Goal: Task Accomplishment & Management: Manage account settings

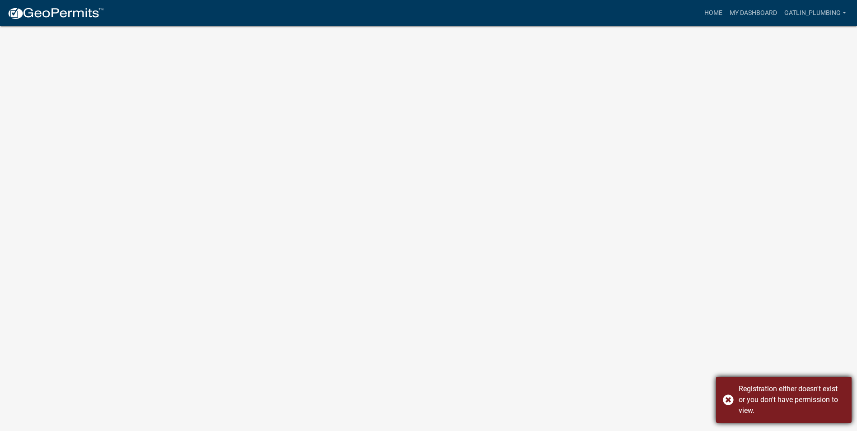
click at [727, 397] on div "Registration either doesn't exist or you don't have permission to view." at bounding box center [784, 400] width 136 height 46
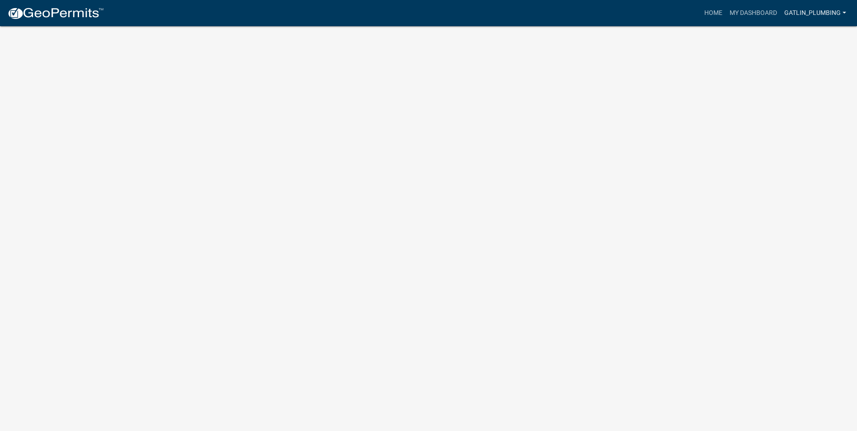
click at [816, 14] on link "Gatlin_Plumbing" at bounding box center [815, 13] width 69 height 17
click at [810, 33] on link "Account" at bounding box center [814, 37] width 72 height 22
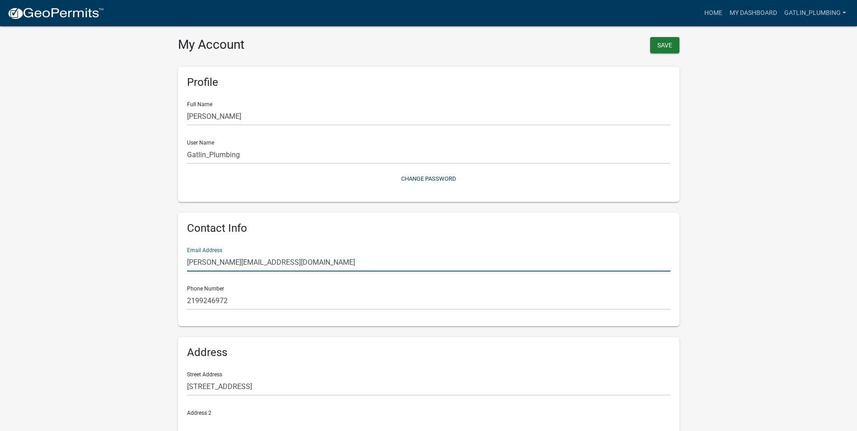
click at [278, 261] on input "[PERSON_NAME][EMAIL_ADDRESS][DOMAIN_NAME]" at bounding box center [429, 262] width 484 height 19
drag, startPoint x: 278, startPoint y: 261, endPoint x: 134, endPoint y: 246, distance: 144.5
click at [134, 246] on wm-user-profile-view "more_horiz Home My Dashboard Gatlin_Plumbing Account Logout My Account Save Pro…" at bounding box center [428, 269] width 857 height 516
type input "a"
type input "[EMAIL_ADDRESS][DOMAIN_NAME]"
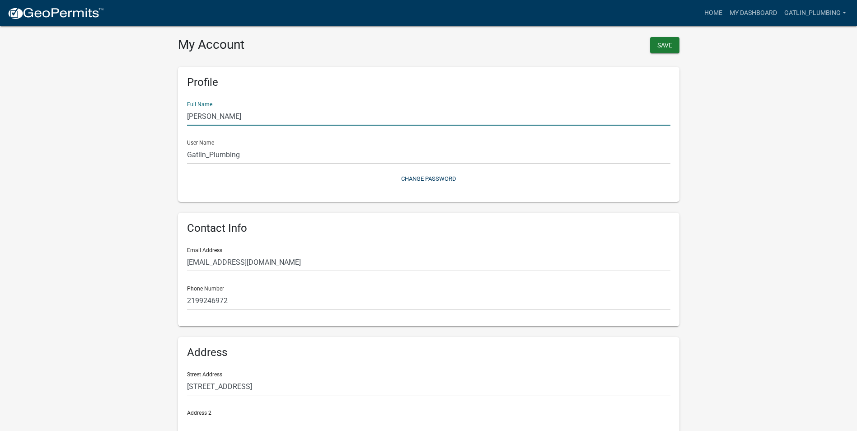
drag, startPoint x: 259, startPoint y: 117, endPoint x: 119, endPoint y: 87, distance: 143.7
click at [119, 87] on wm-user-profile-view "more_horiz Home My Dashboard Gatlin_Plumbing Account Logout My Account Save Pro…" at bounding box center [428, 269] width 857 height 516
type input "[PERSON_NAME]"
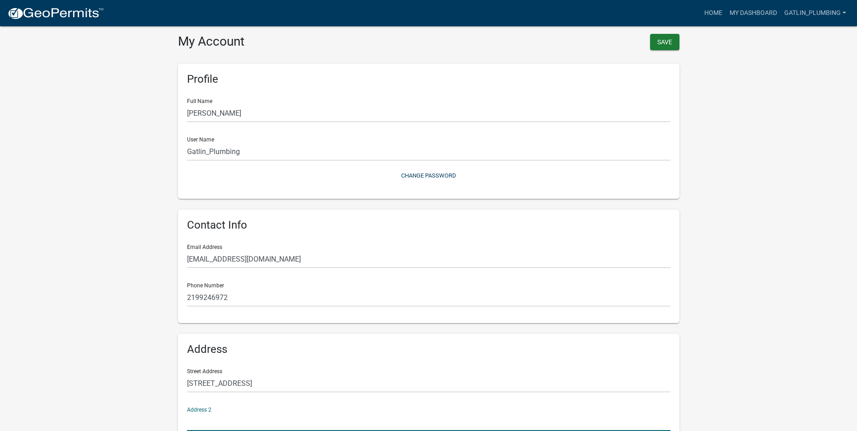
scroll to position [95, 0]
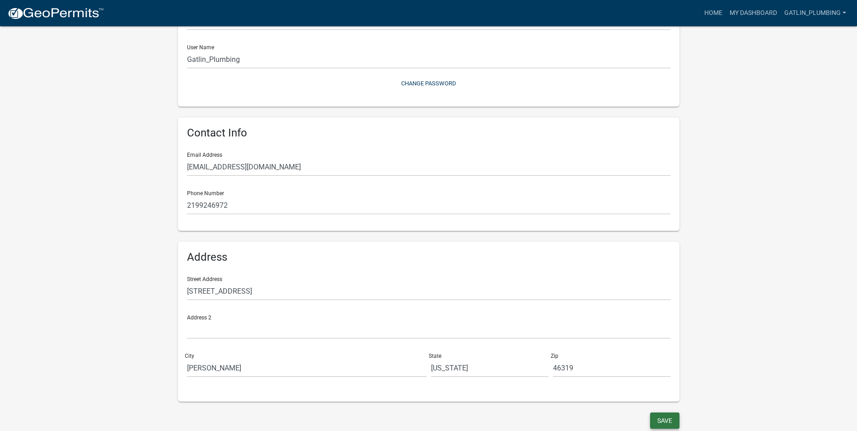
click at [669, 421] on button "Save" at bounding box center [664, 421] width 29 height 16
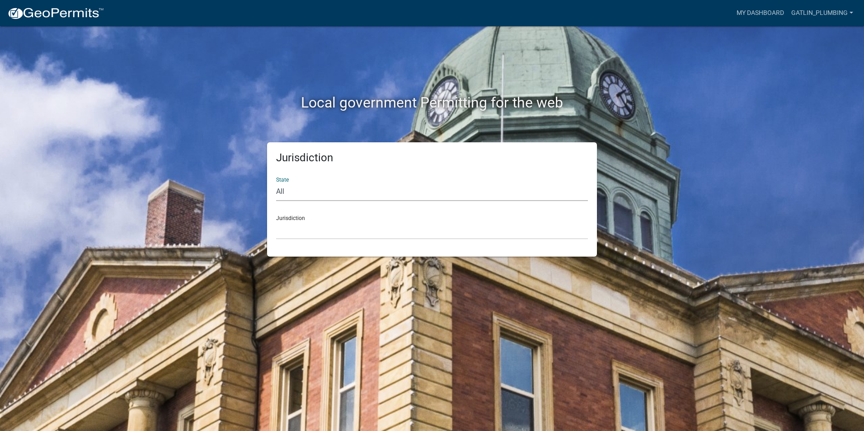
click at [296, 190] on select "All [US_STATE] [US_STATE] [US_STATE] [US_STATE] [US_STATE] [US_STATE] [US_STATE…" at bounding box center [432, 192] width 312 height 19
select select "[US_STATE]"
click at [276, 183] on select "All [US_STATE] [US_STATE] [US_STATE] [US_STATE] [US_STATE] [US_STATE] [US_STATE…" at bounding box center [432, 192] width 312 height 19
click at [306, 229] on select "City of [GEOGRAPHIC_DATA], [US_STATE] City of [GEOGRAPHIC_DATA], [US_STATE] Cit…" at bounding box center [432, 230] width 312 height 19
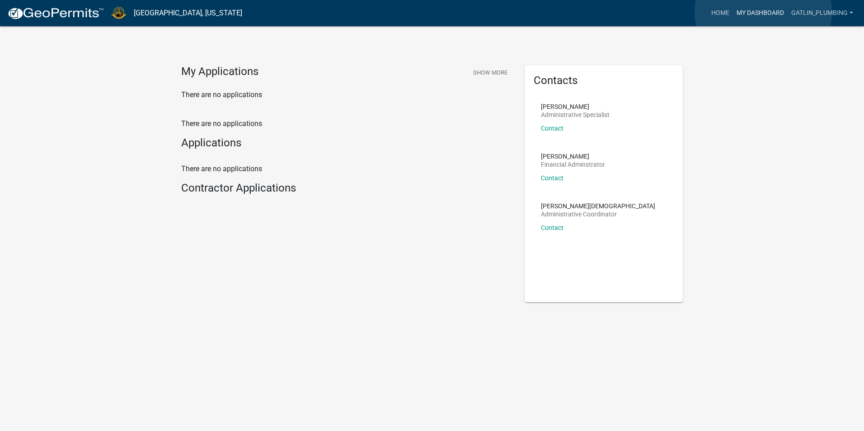
click at [763, 12] on link "My Dashboard" at bounding box center [760, 13] width 55 height 17
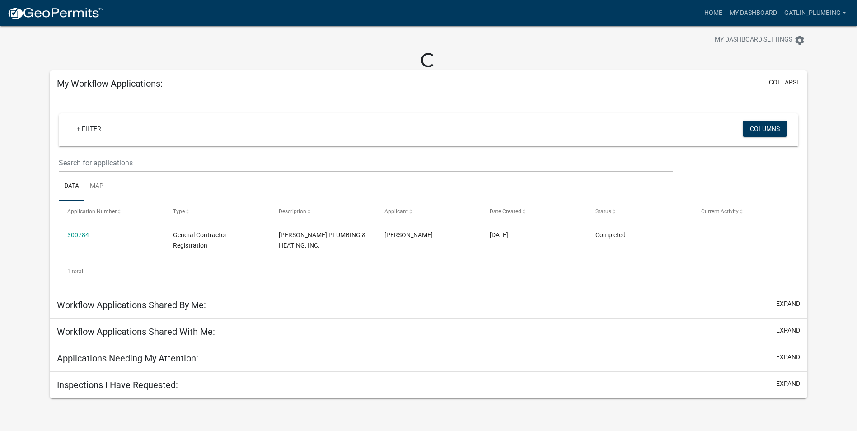
scroll to position [26, 0]
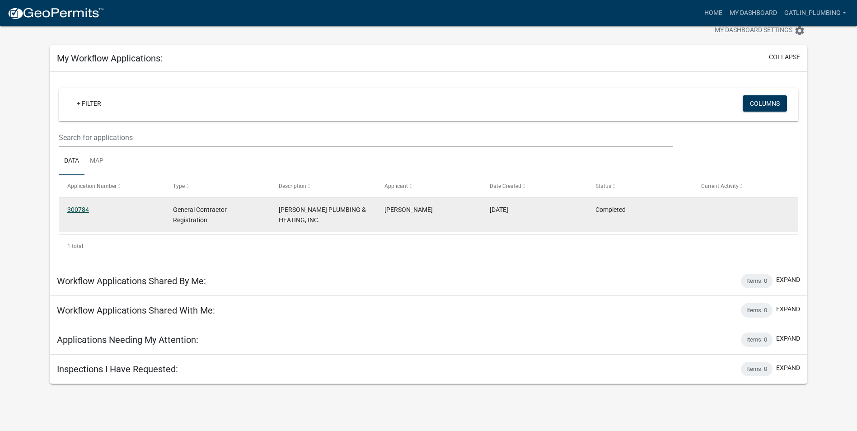
click at [79, 212] on link "300784" at bounding box center [78, 209] width 22 height 7
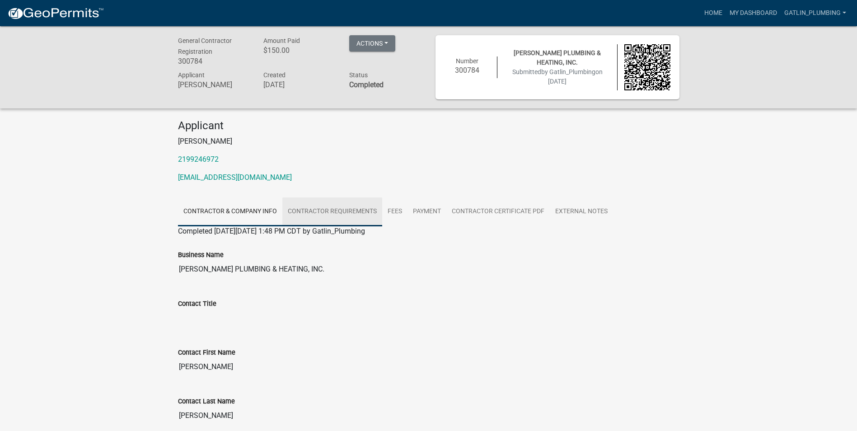
click at [345, 208] on link "Contractor Requirements" at bounding box center [332, 211] width 100 height 29
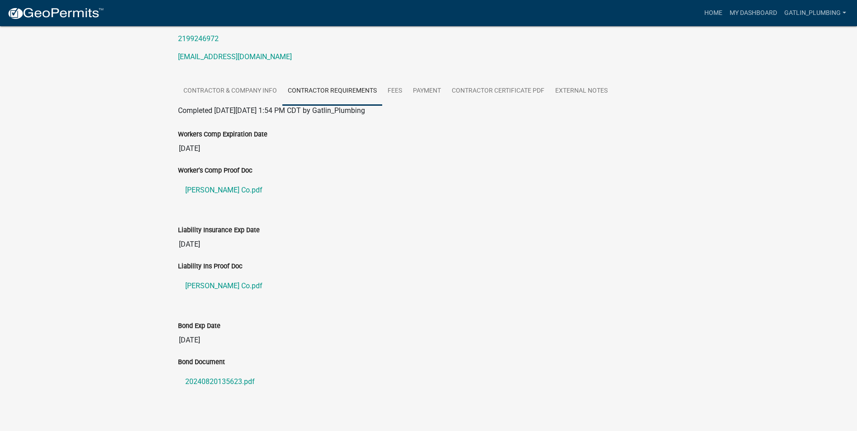
scroll to position [131, 0]
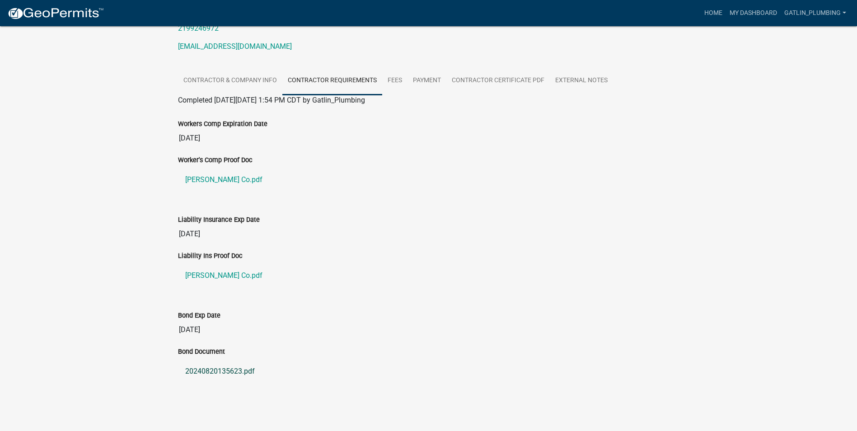
click at [608, 364] on link "20240820135623.pdf" at bounding box center [429, 372] width 502 height 22
click at [224, 369] on link "20240820135623.pdf" at bounding box center [429, 372] width 502 height 22
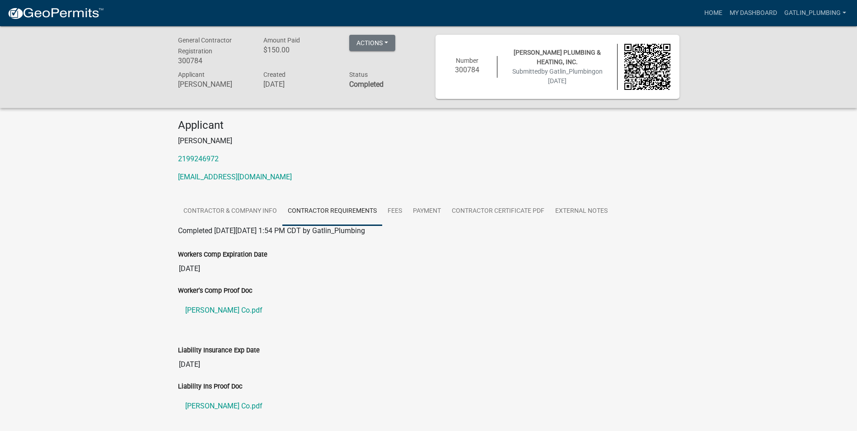
scroll to position [0, 0]
click at [386, 44] on button "Actions" at bounding box center [372, 43] width 46 height 16
click at [414, 175] on p "[EMAIL_ADDRESS][DOMAIN_NAME]" at bounding box center [429, 177] width 502 height 11
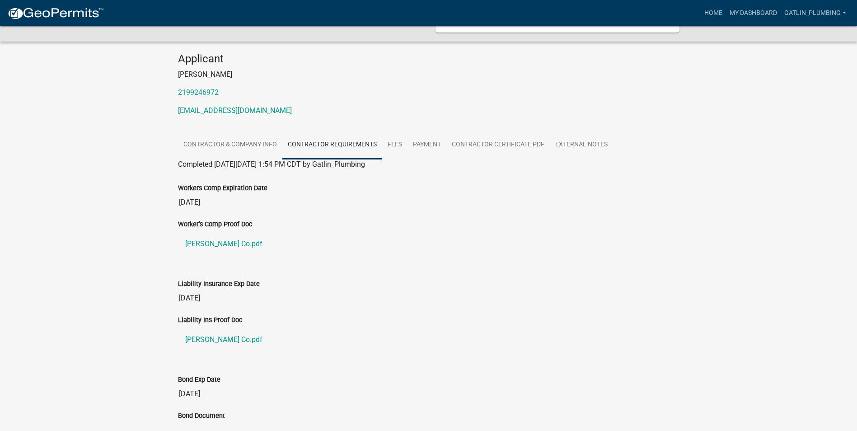
scroll to position [90, 0]
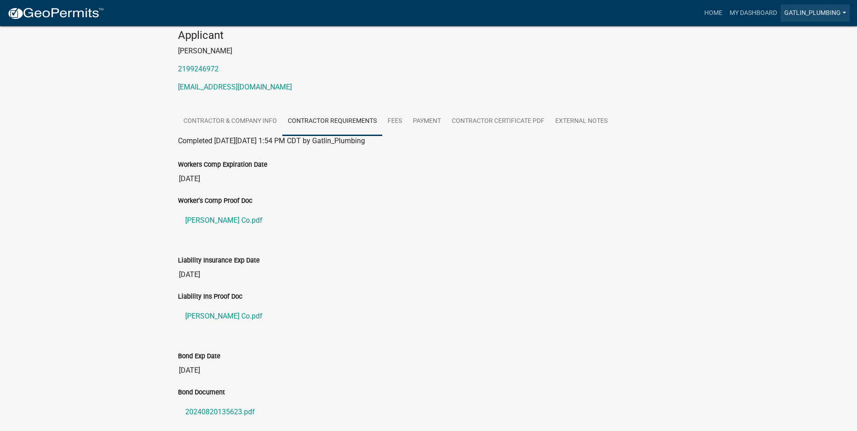
click at [812, 14] on link "Gatlin_Plumbing" at bounding box center [815, 13] width 69 height 17
click at [805, 37] on link "Account" at bounding box center [814, 37] width 72 height 22
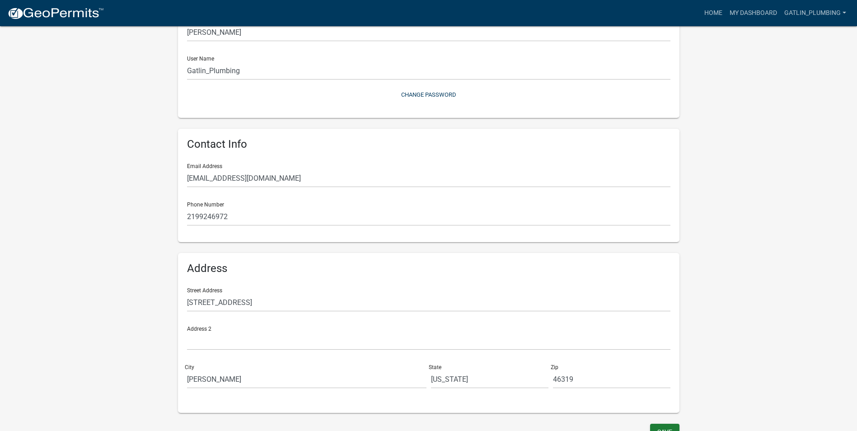
scroll to position [95, 0]
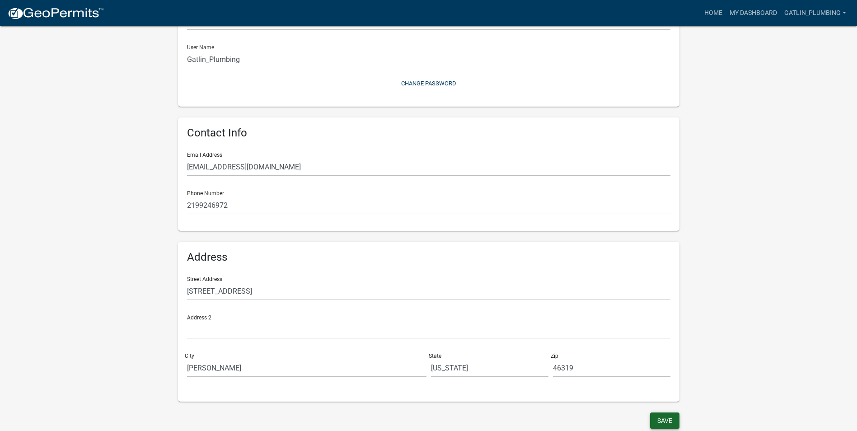
click at [656, 418] on button "Save" at bounding box center [664, 421] width 29 height 16
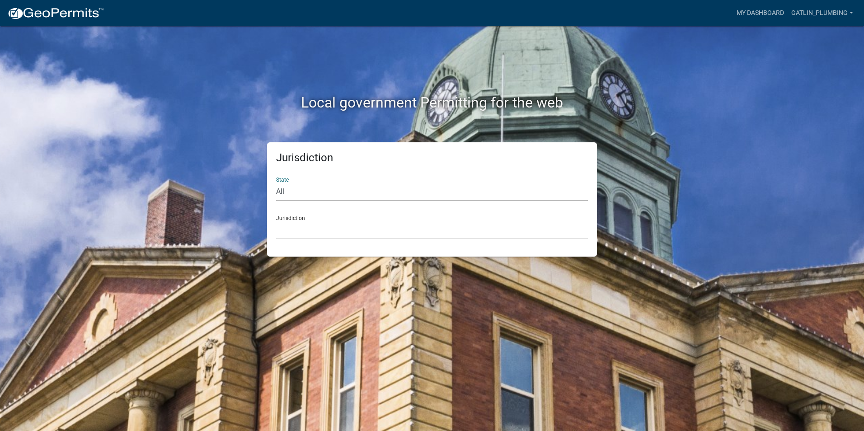
click at [324, 190] on select "All [US_STATE] [US_STATE] [US_STATE] [US_STATE] [US_STATE] [US_STATE] [US_STATE…" at bounding box center [432, 192] width 312 height 19
select select "[US_STATE]"
click at [276, 183] on select "All [US_STATE] [US_STATE] [US_STATE] [US_STATE] [US_STATE] [US_STATE] [US_STATE…" at bounding box center [432, 192] width 312 height 19
click at [306, 228] on select "City of [GEOGRAPHIC_DATA], [US_STATE] City of [GEOGRAPHIC_DATA], [US_STATE] Cit…" at bounding box center [432, 230] width 312 height 19
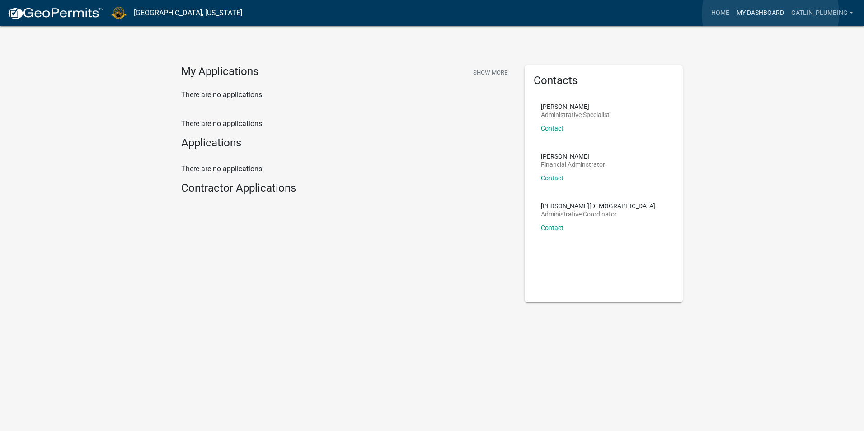
click at [771, 14] on link "My Dashboard" at bounding box center [760, 13] width 55 height 17
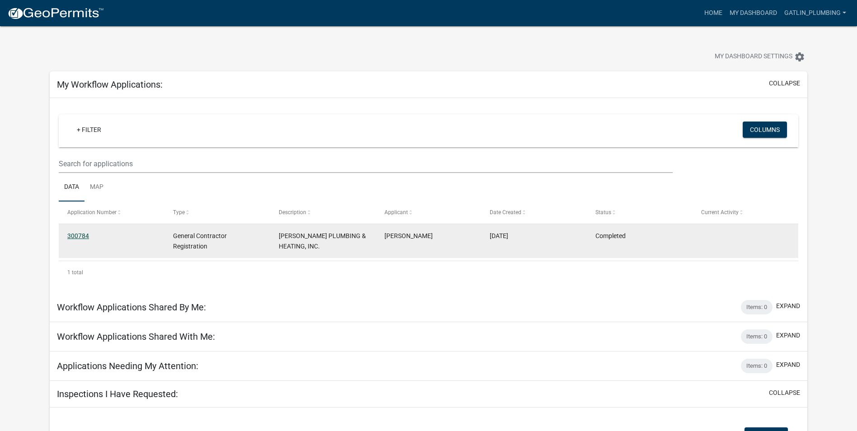
click at [83, 232] on link "300784" at bounding box center [78, 235] width 22 height 7
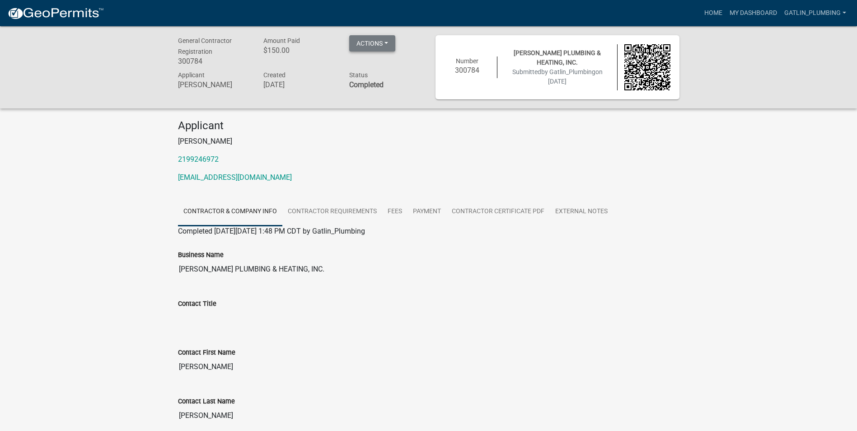
click at [391, 40] on button "Actions" at bounding box center [372, 43] width 46 height 16
click at [676, 179] on p "[EMAIL_ADDRESS][DOMAIN_NAME]" at bounding box center [429, 177] width 502 height 11
click at [344, 207] on link "Contractor Requirements" at bounding box center [332, 211] width 100 height 29
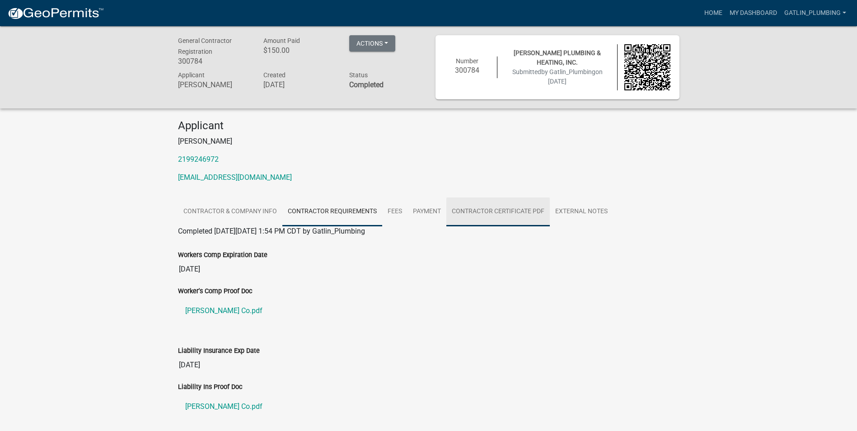
click at [503, 212] on link "Contractor Certificate PDF" at bounding box center [498, 211] width 103 height 29
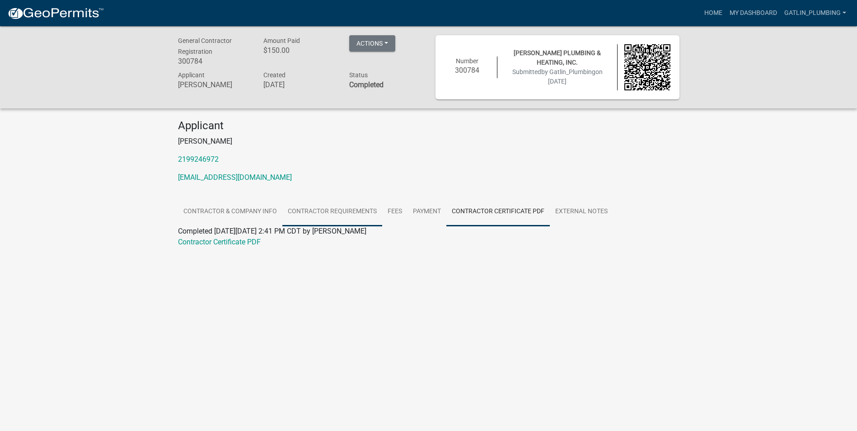
click at [343, 212] on link "Contractor Requirements" at bounding box center [332, 211] width 100 height 29
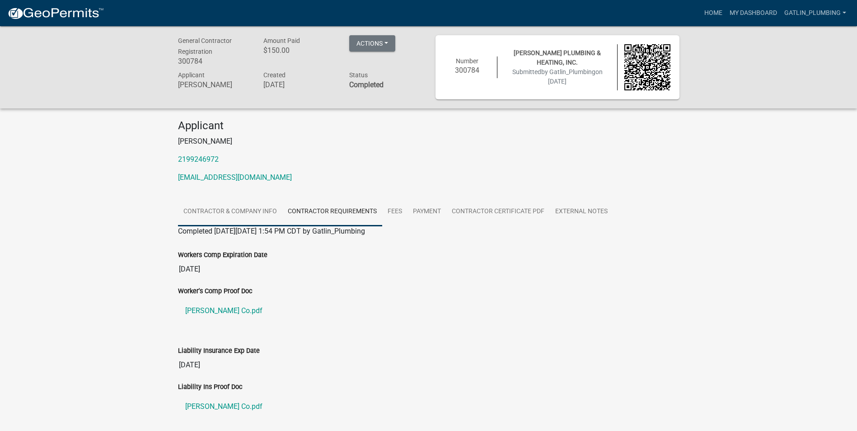
click at [225, 209] on link "Contractor & Company Info" at bounding box center [230, 211] width 104 height 29
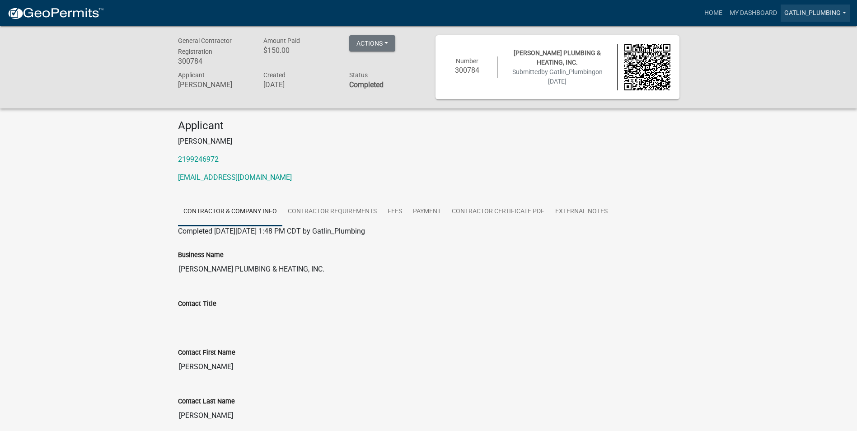
click at [835, 14] on link "Gatlin_Plumbing" at bounding box center [815, 13] width 69 height 17
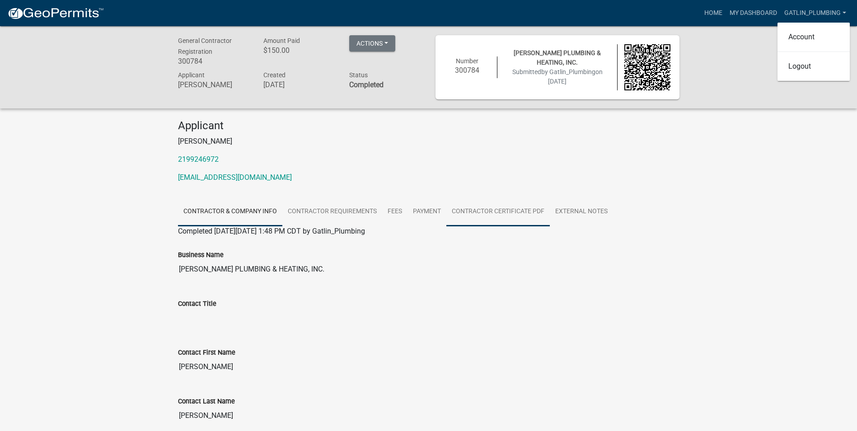
click at [528, 213] on link "Contractor Certificate PDF" at bounding box center [498, 211] width 103 height 29
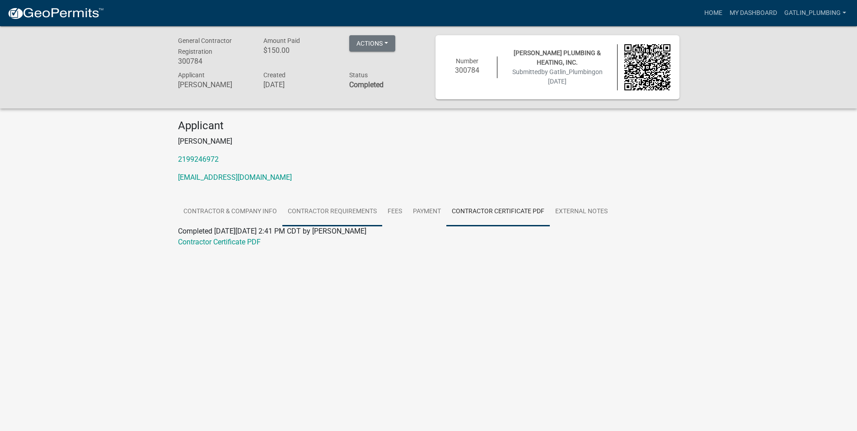
click at [325, 211] on link "Contractor Requirements" at bounding box center [332, 211] width 100 height 29
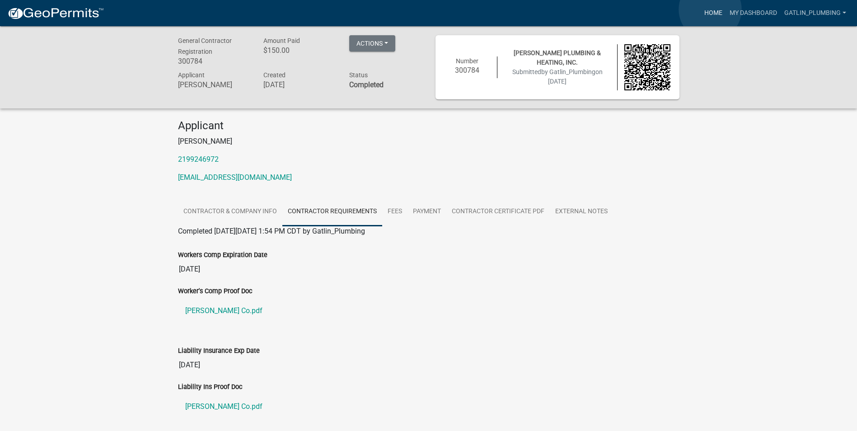
click at [710, 9] on link "Home" at bounding box center [713, 13] width 25 height 17
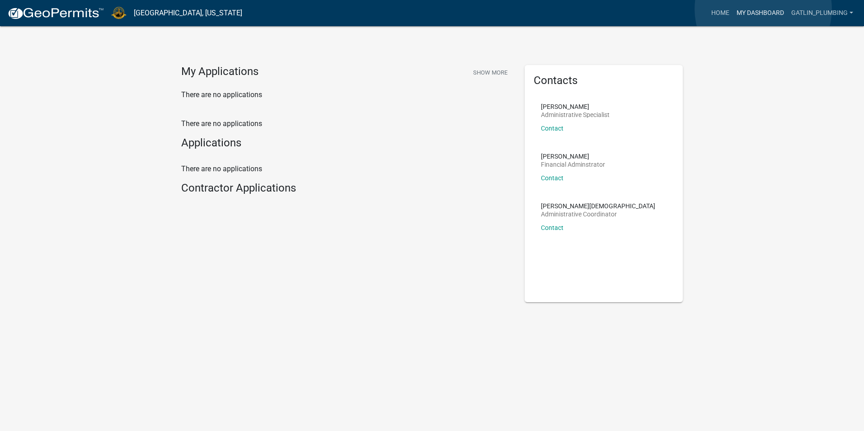
click at [763, 9] on link "My Dashboard" at bounding box center [760, 13] width 55 height 17
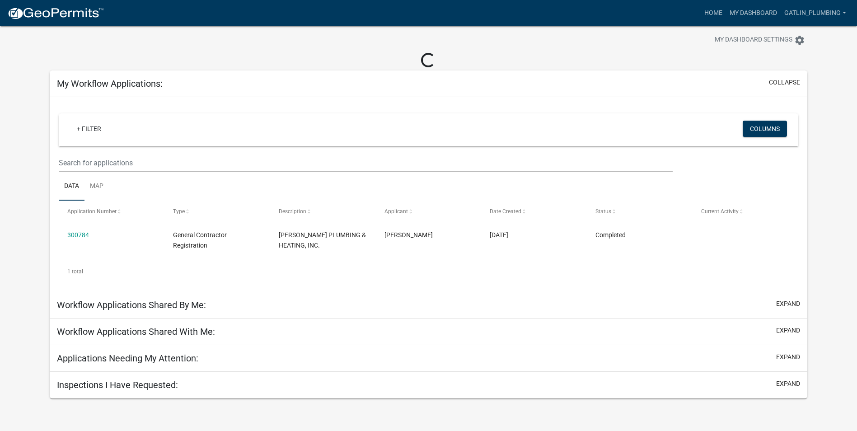
scroll to position [26, 0]
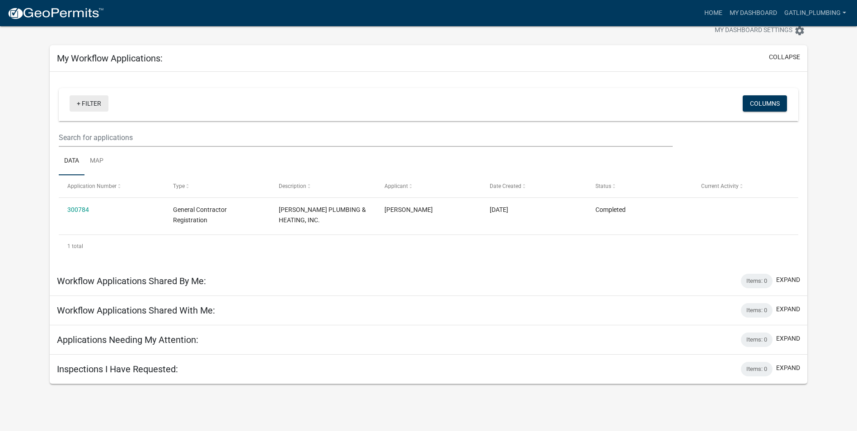
click at [80, 102] on link "+ Filter" at bounding box center [89, 103] width 39 height 16
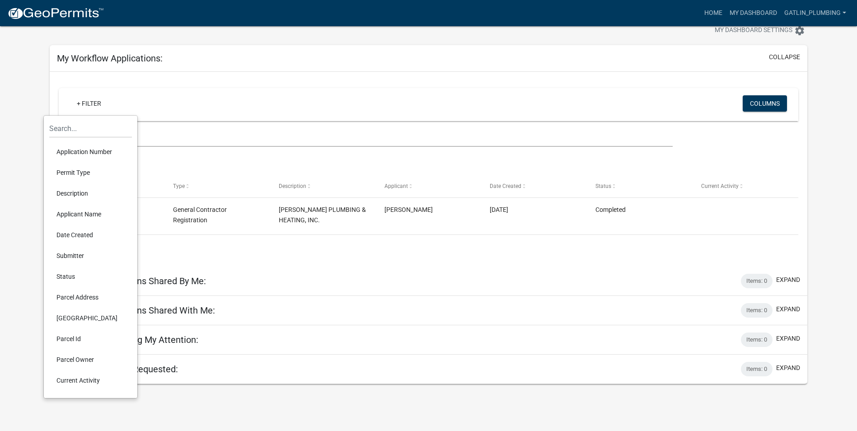
click at [242, 238] on div "1 total" at bounding box center [429, 246] width 740 height 23
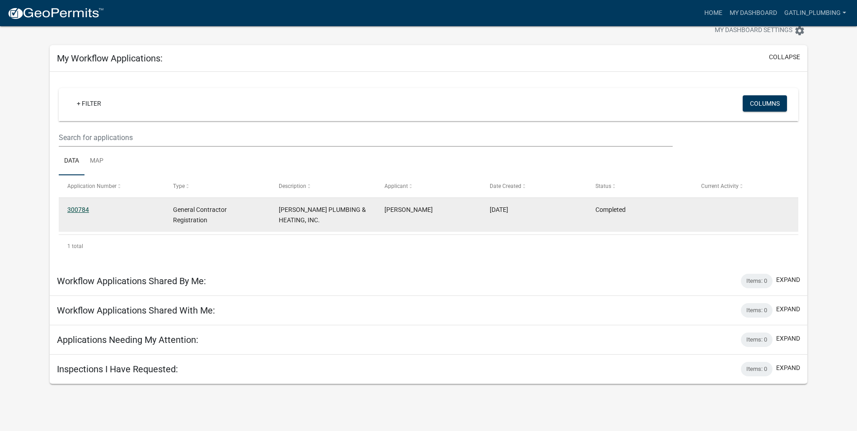
click at [80, 208] on link "300784" at bounding box center [78, 209] width 22 height 7
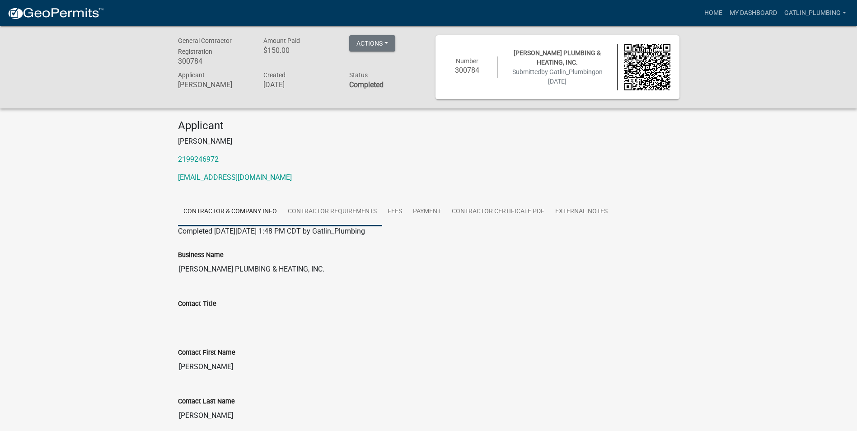
click at [334, 210] on link "Contractor Requirements" at bounding box center [332, 211] width 100 height 29
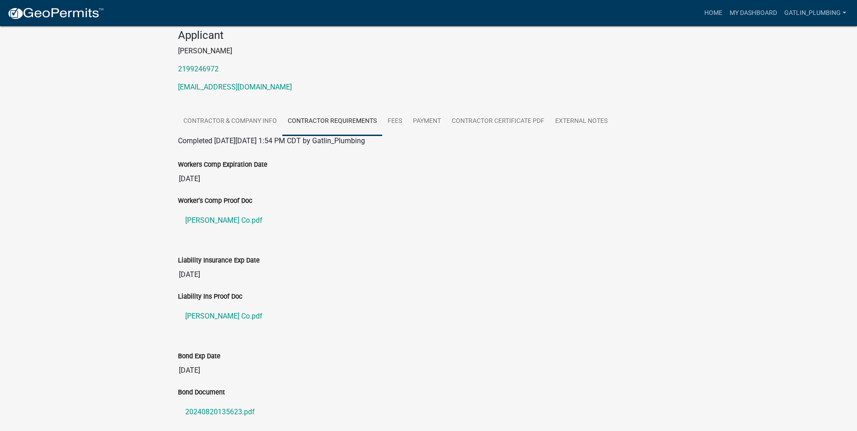
scroll to position [131, 0]
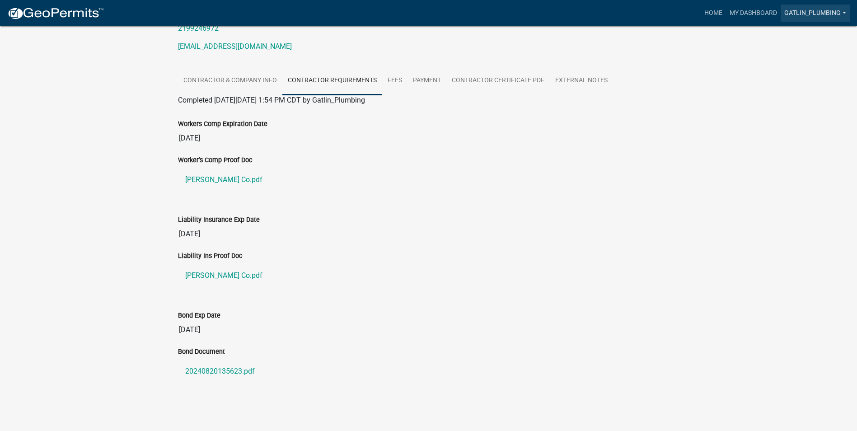
click at [820, 14] on link "Gatlin_Plumbing" at bounding box center [815, 13] width 69 height 17
click at [807, 37] on link "Account" at bounding box center [814, 37] width 72 height 22
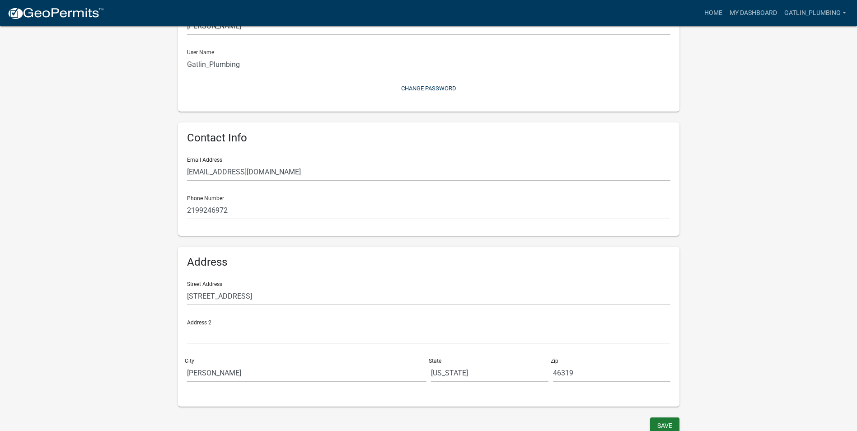
scroll to position [95, 0]
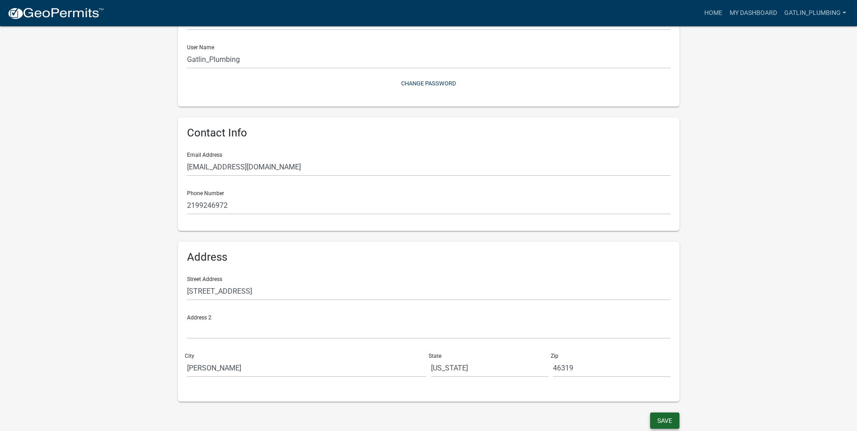
click at [668, 423] on button "Save" at bounding box center [664, 421] width 29 height 16
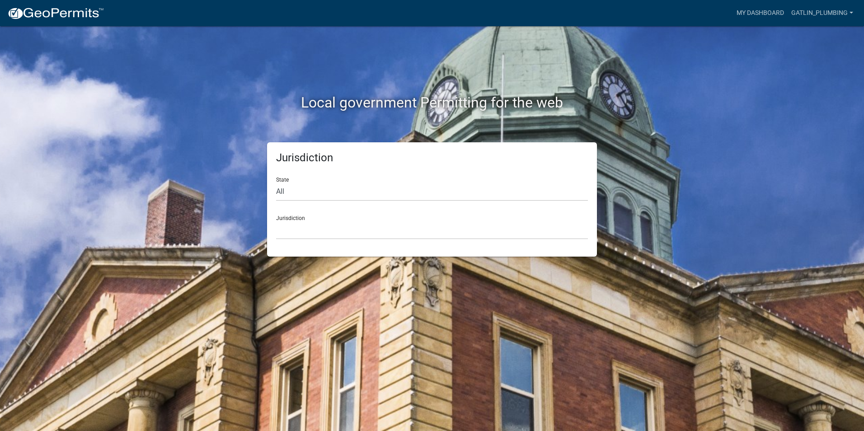
click at [143, 101] on div "Local government Permitting for the web Jurisdiction State All [US_STATE] [US_S…" at bounding box center [432, 215] width 864 height 431
click at [809, 13] on link "Gatlin_Plumbing" at bounding box center [822, 13] width 69 height 17
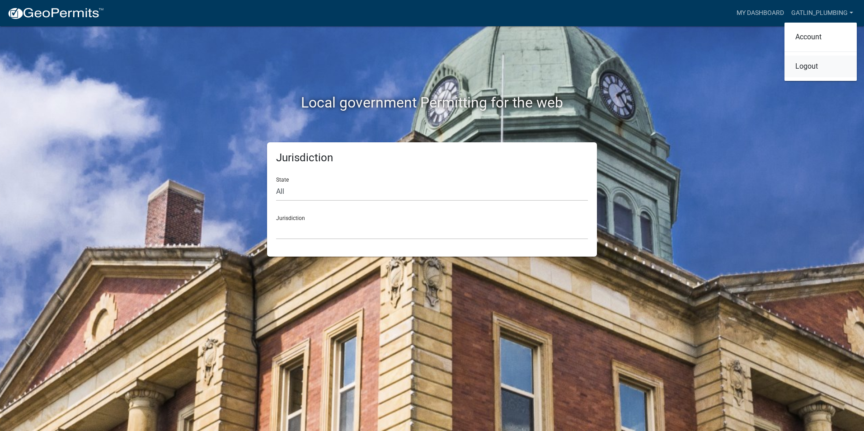
click at [807, 61] on link "Logout" at bounding box center [821, 67] width 72 height 22
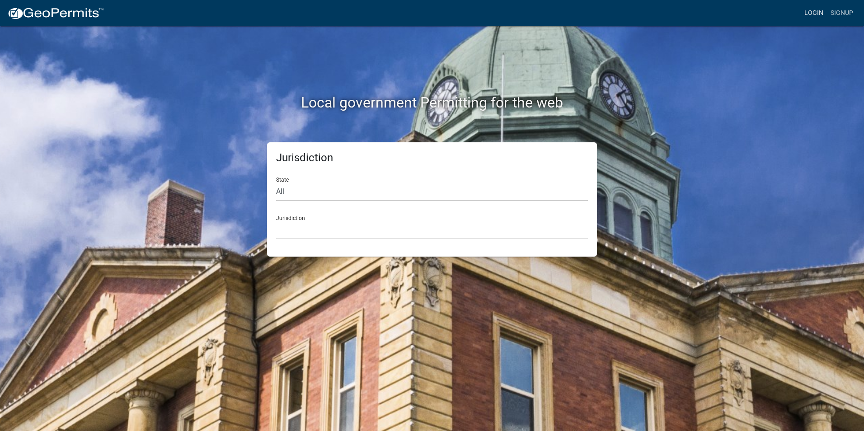
click at [808, 5] on link "Login" at bounding box center [814, 13] width 26 height 17
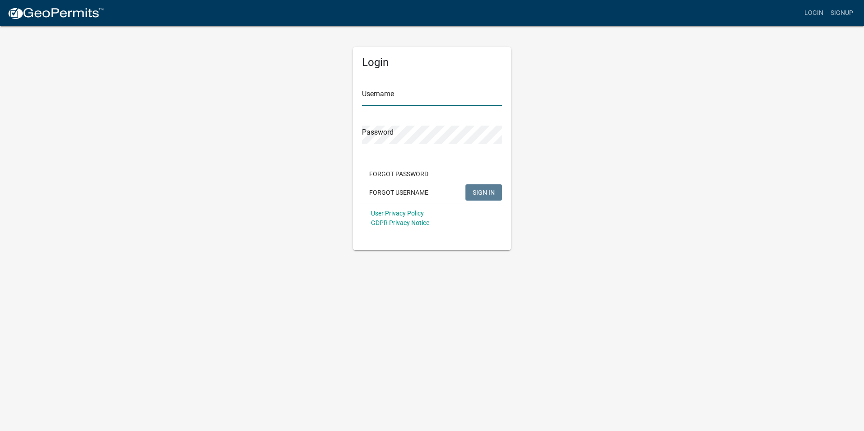
type input "Gatlin_Plumbing"
click at [484, 191] on span "SIGN IN" at bounding box center [484, 191] width 22 height 7
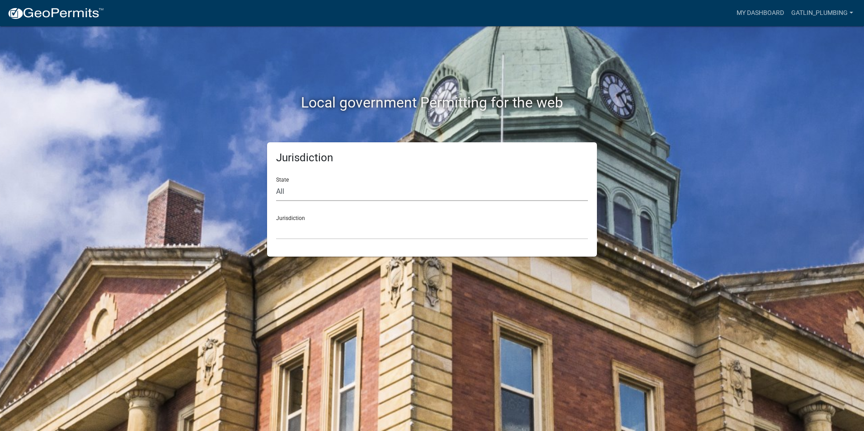
click at [344, 191] on select "All [US_STATE] [US_STATE] [US_STATE] [US_STATE] [US_STATE] [US_STATE] [US_STATE…" at bounding box center [432, 192] width 312 height 19
select select "[US_STATE]"
click at [276, 183] on select "All [US_STATE] [US_STATE] [US_STATE] [US_STATE] [US_STATE] [US_STATE] [US_STATE…" at bounding box center [432, 192] width 312 height 19
click at [318, 235] on select "City of [GEOGRAPHIC_DATA], [US_STATE] City of [GEOGRAPHIC_DATA], [US_STATE] Cit…" at bounding box center [432, 230] width 312 height 19
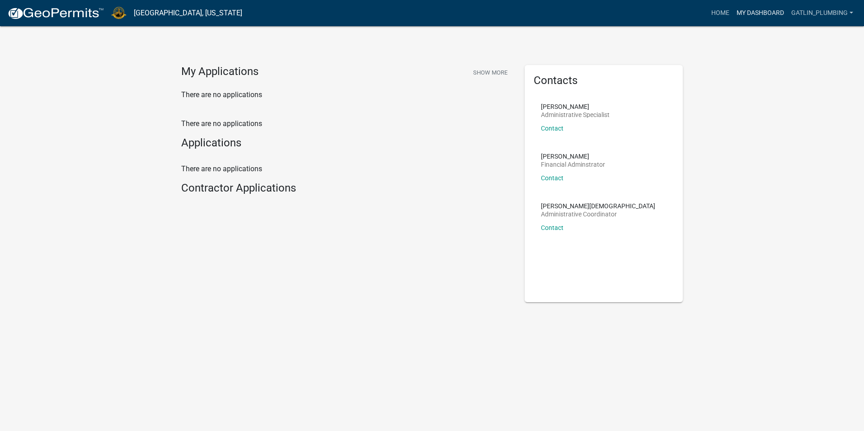
click at [761, 12] on link "My Dashboard" at bounding box center [760, 13] width 55 height 17
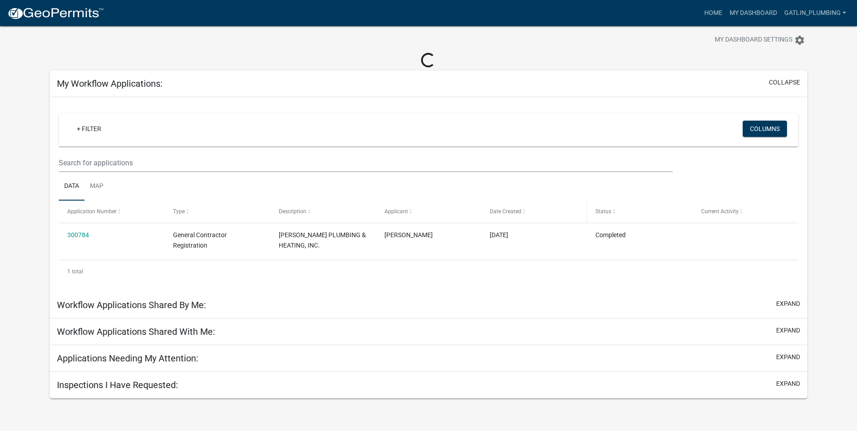
scroll to position [26, 0]
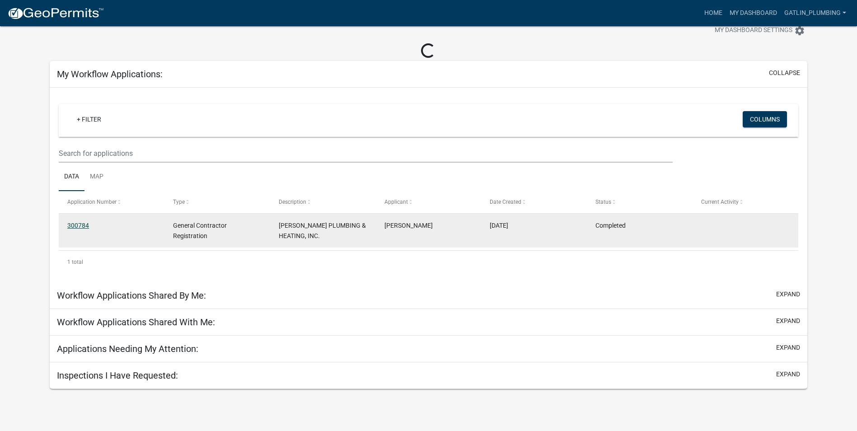
click at [71, 223] on link "300784" at bounding box center [78, 225] width 22 height 7
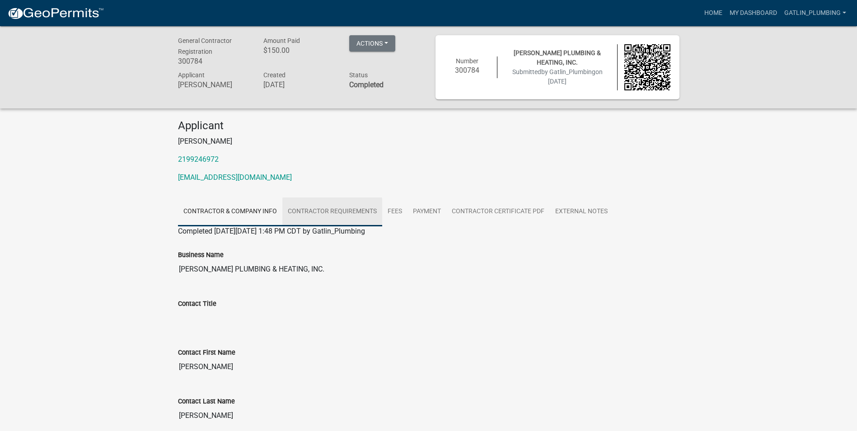
click at [310, 209] on link "Contractor Requirements" at bounding box center [332, 211] width 100 height 29
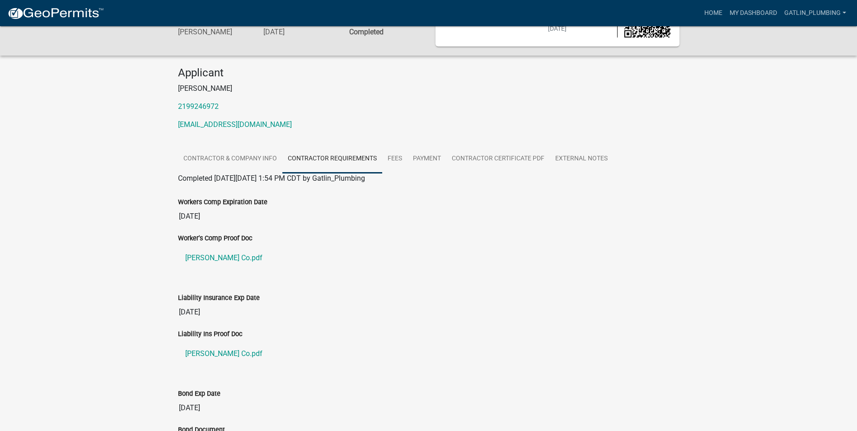
scroll to position [131, 0]
